Goal: Information Seeking & Learning: Learn about a topic

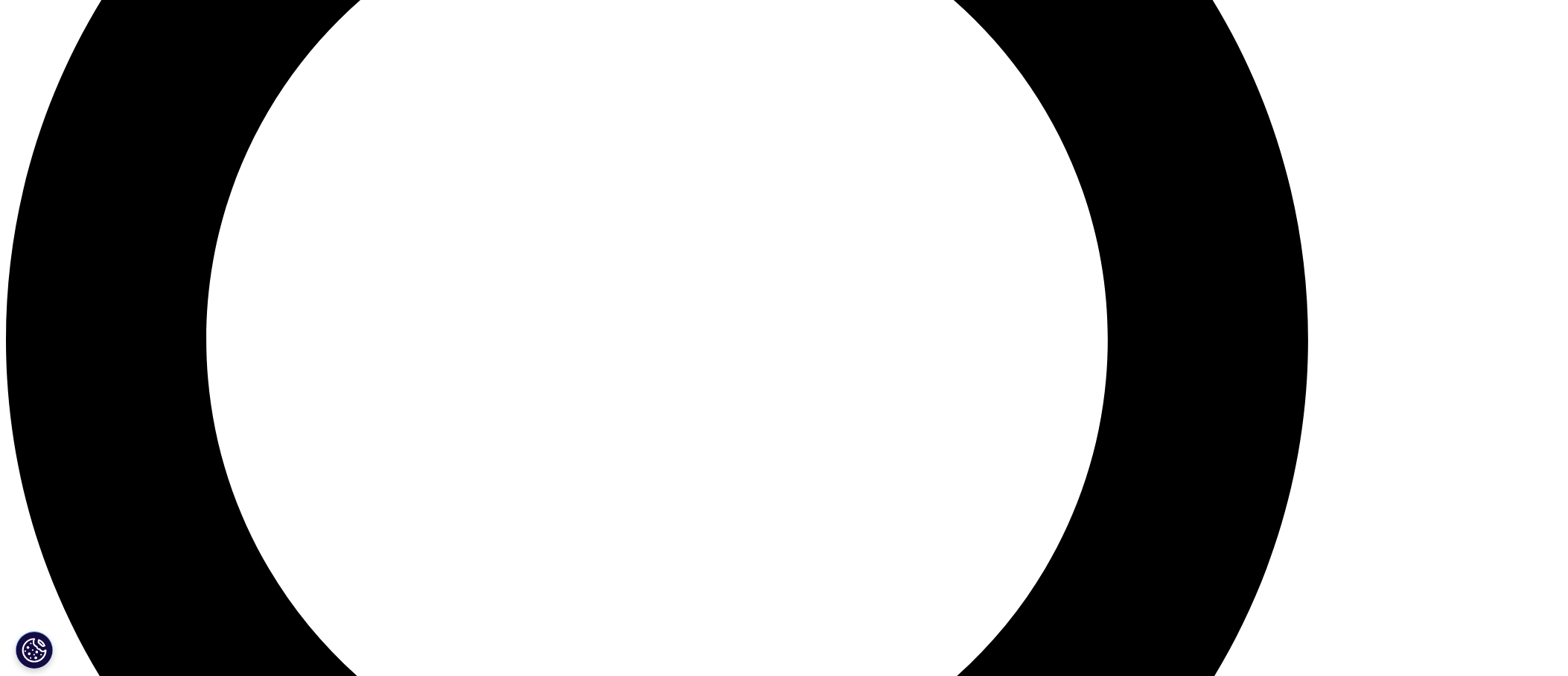
scroll to position [1821, 0]
